Goal: Task Accomplishment & Management: Manage account settings

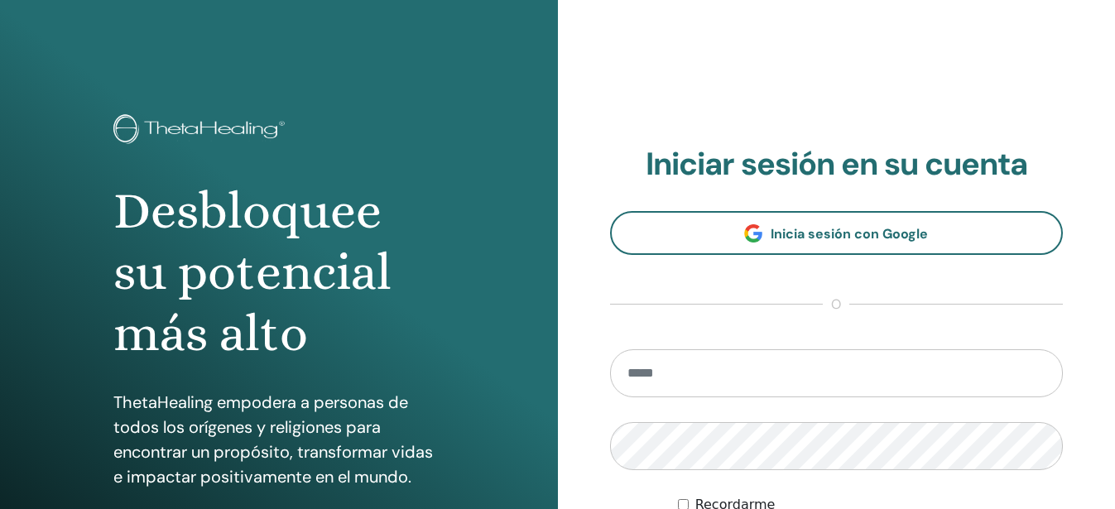
click at [739, 371] on input "email" at bounding box center [837, 373] width 454 height 48
type input "**********"
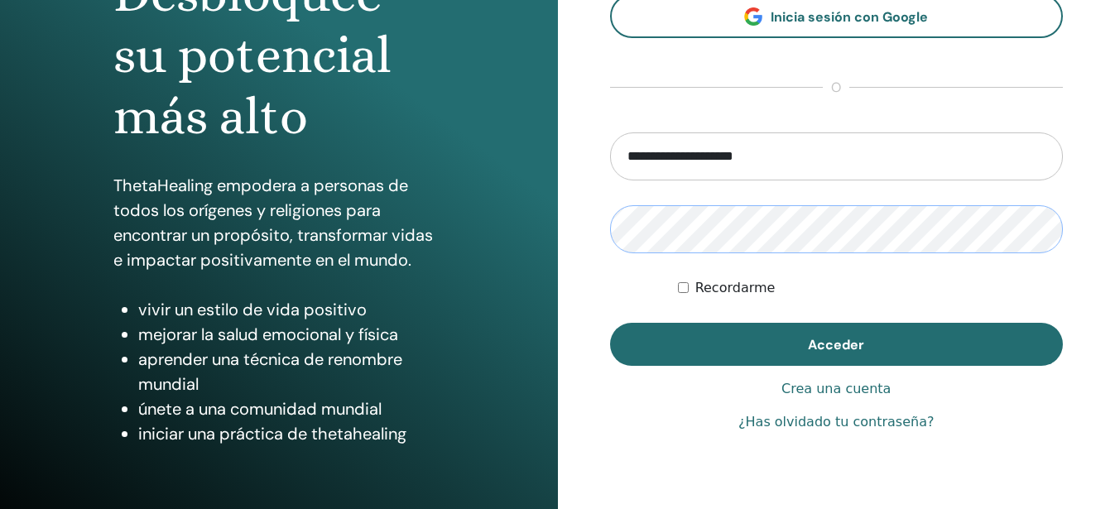
scroll to position [248, 0]
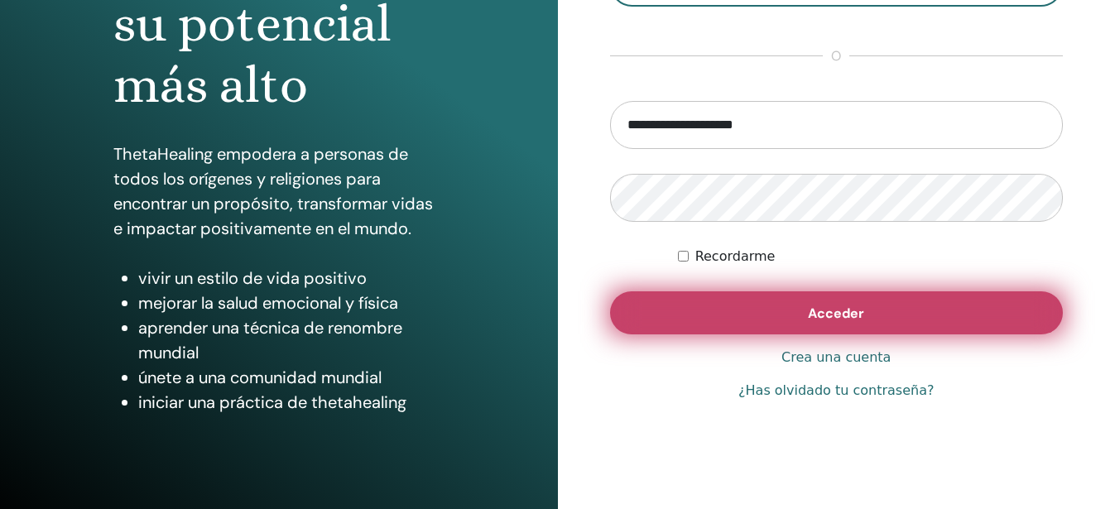
click at [801, 304] on button "Acceder" at bounding box center [837, 312] width 454 height 43
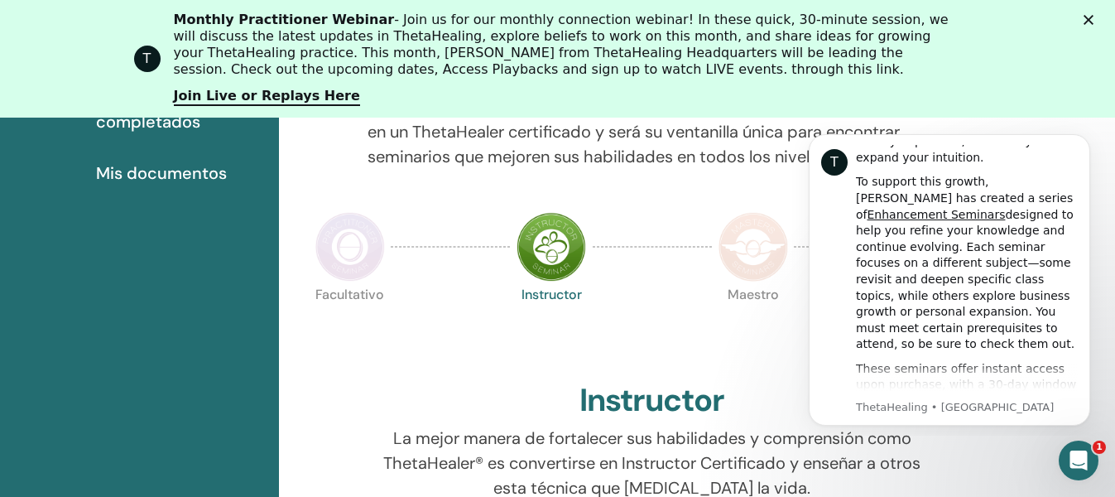
scroll to position [706, 0]
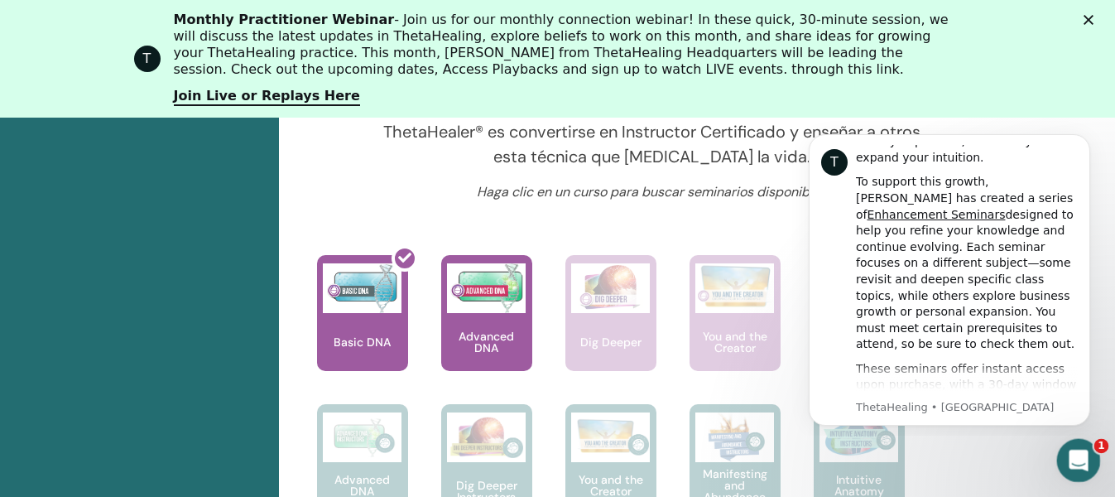
drag, startPoint x: 2111, startPoint y: 895, endPoint x: 1085, endPoint y: 461, distance: 1114.5
click at [1085, 461] on icon "Abrir Intercom Messenger" at bounding box center [1076, 458] width 27 height 27
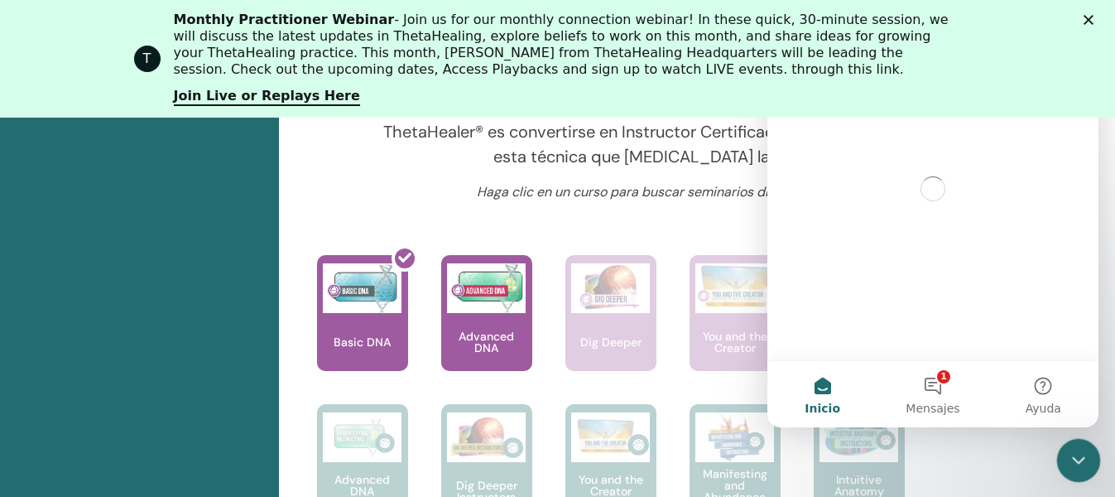
scroll to position [0, 0]
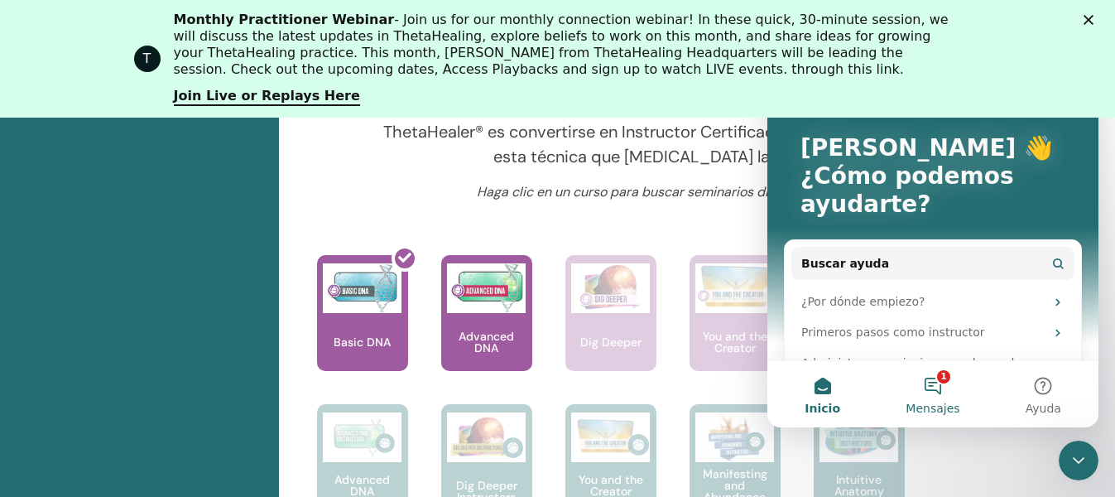
click at [925, 402] on span "Mensajes" at bounding box center [933, 408] width 54 height 12
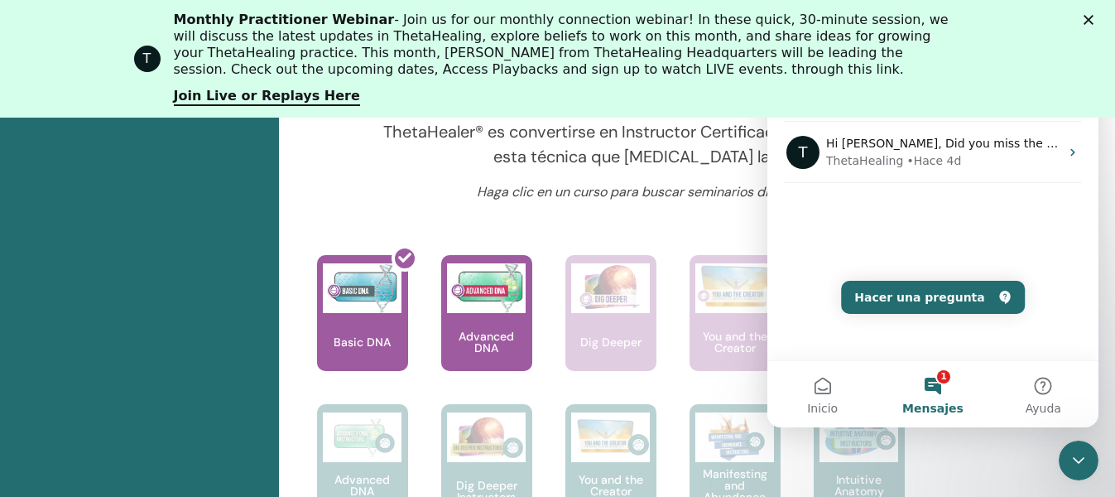
click at [1061, 76] on div "T Monthly Practitioner Webinar - Join us for our monthly connection webinar! In…" at bounding box center [557, 59] width 1115 height 104
click at [1089, 47] on div "T Monthly Practitioner Webinar - Join us for our monthly connection webinar! In…" at bounding box center [557, 59] width 1115 height 104
click at [1094, 22] on polygon "Cerrar" at bounding box center [1089, 20] width 10 height 10
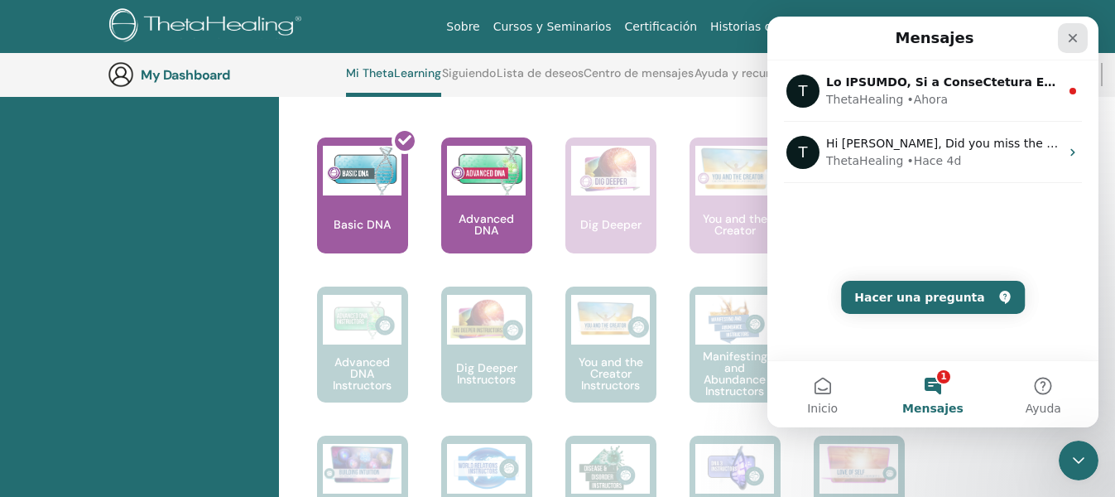
click at [1075, 36] on icon "Cerrar" at bounding box center [1073, 38] width 9 height 9
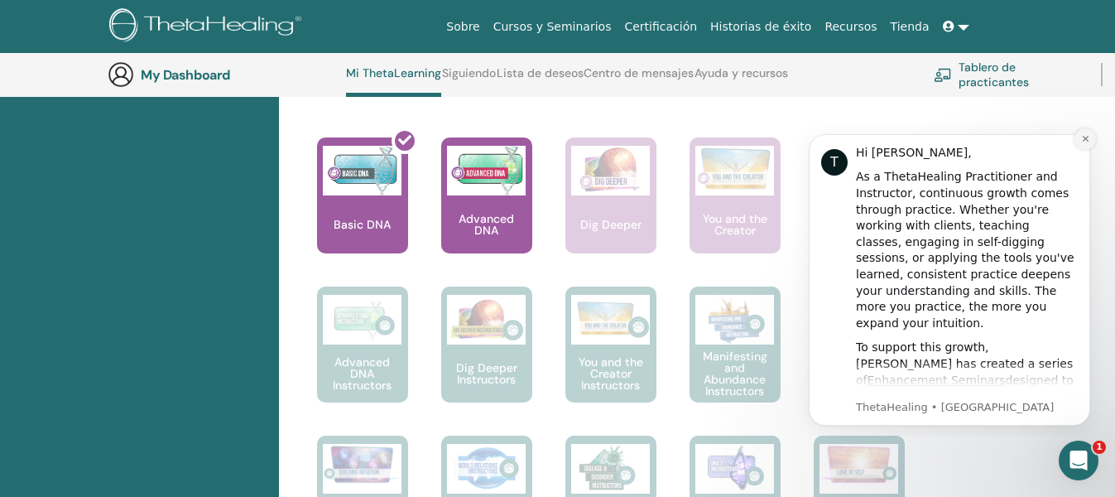
click at [1079, 133] on button "Dismiss notification" at bounding box center [1086, 139] width 22 height 22
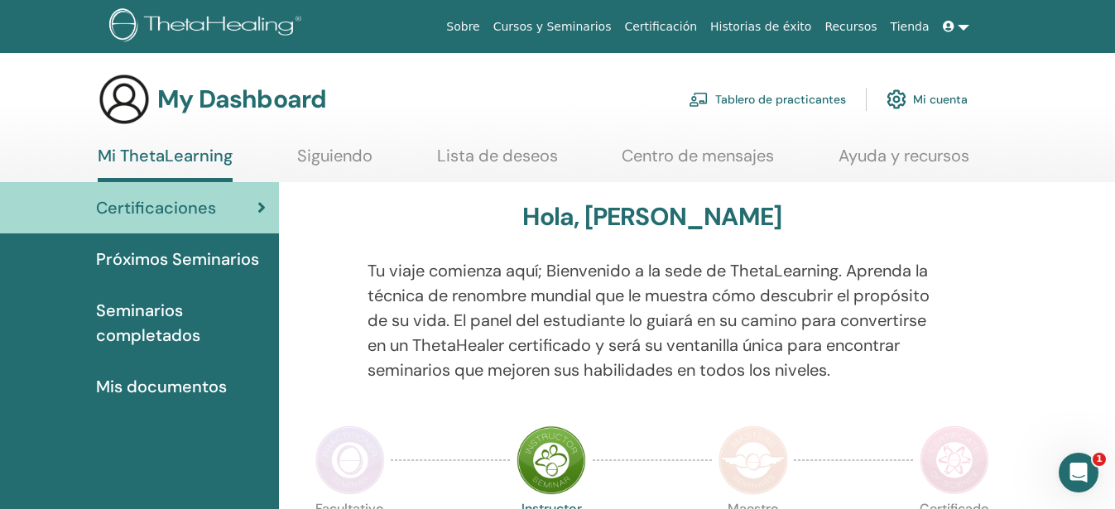
click at [189, 392] on span "Mis documentos" at bounding box center [161, 386] width 131 height 25
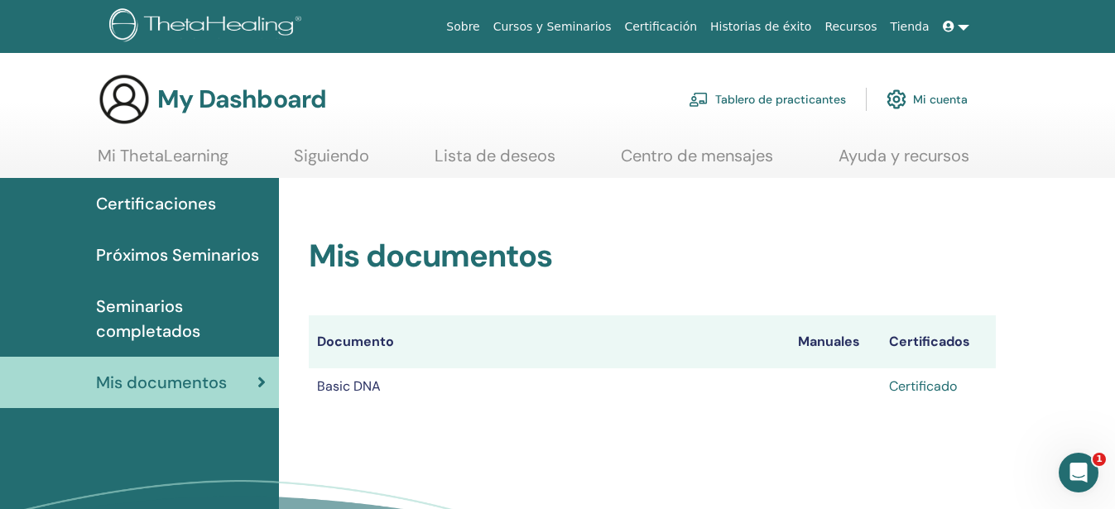
click at [908, 391] on link "Certificado" at bounding box center [923, 386] width 68 height 17
